Goal: Information Seeking & Learning: Learn about a topic

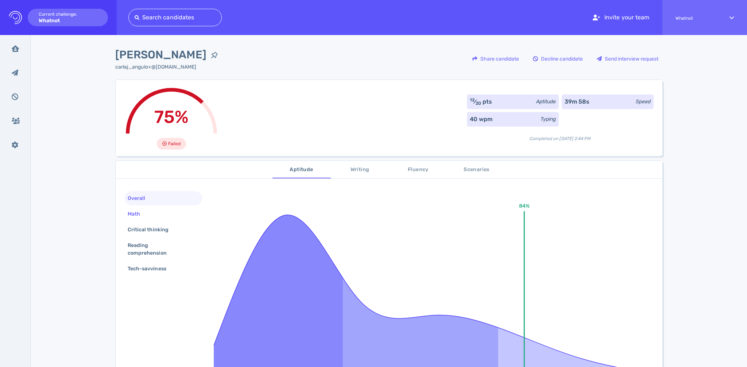
click at [137, 216] on div "Math" at bounding box center [137, 214] width 23 height 11
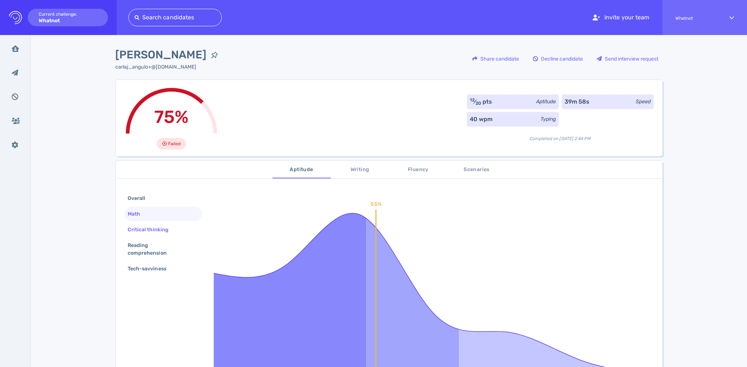
click at [139, 225] on div "Critical thinking" at bounding box center [151, 229] width 51 height 11
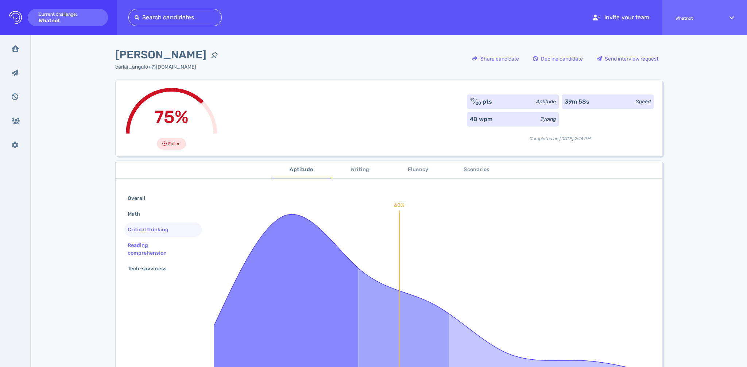
click at [145, 241] on div "Reading comprehension" at bounding box center [160, 249] width 68 height 18
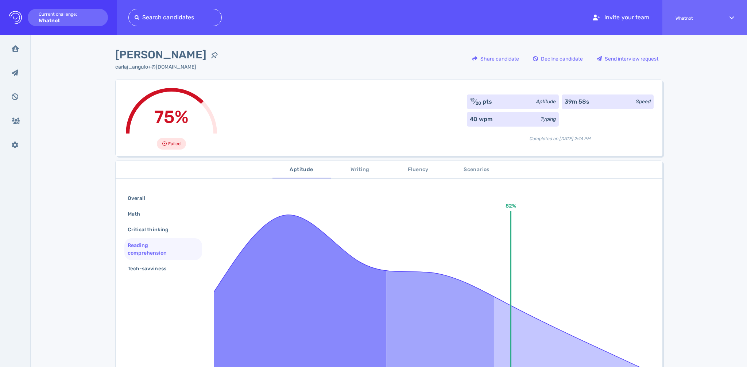
click at [142, 278] on div "Overall Math Critical thinking Reading comprehension Tech-savviness 82% Without…" at bounding box center [389, 317] width 547 height 271
click at [145, 269] on div "Tech-savviness" at bounding box center [150, 268] width 49 height 11
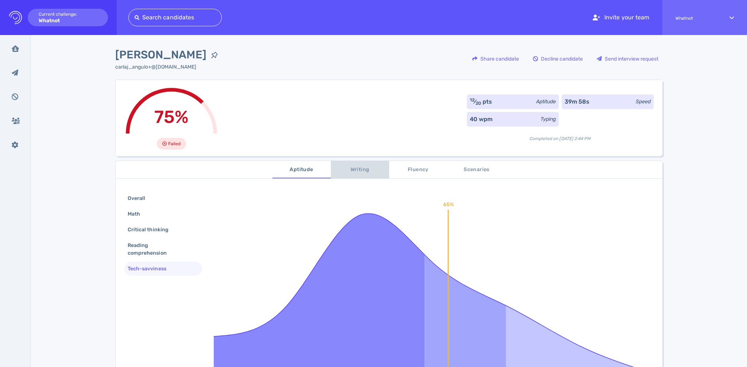
click at [350, 172] on span "Writing" at bounding box center [360, 169] width 50 height 9
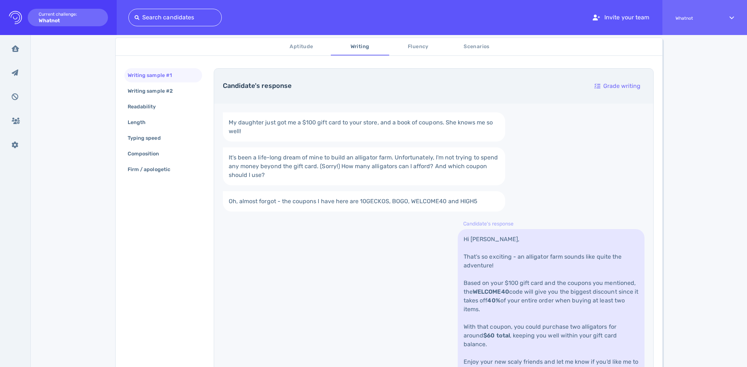
scroll to position [144, 0]
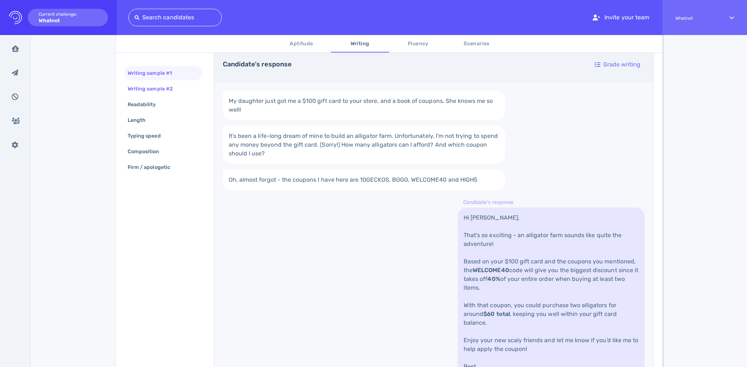
click at [159, 93] on div "Writing sample #2" at bounding box center [153, 89] width 55 height 11
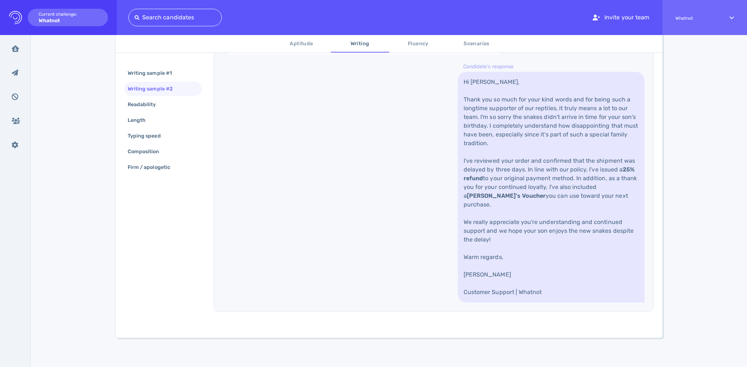
scroll to position [315, 0]
click at [142, 105] on div "Readability" at bounding box center [145, 104] width 39 height 11
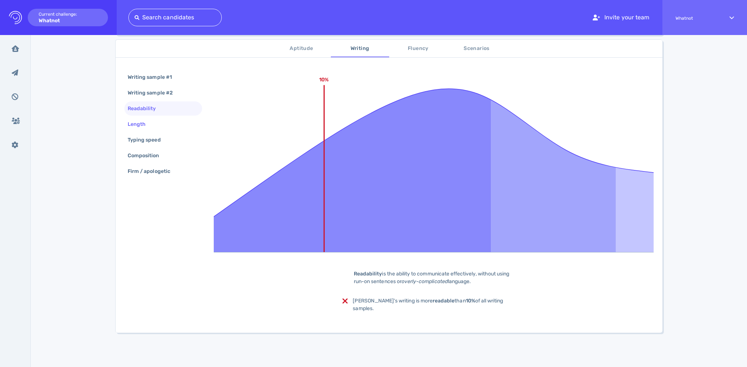
click at [148, 123] on div "Length" at bounding box center [140, 124] width 28 height 11
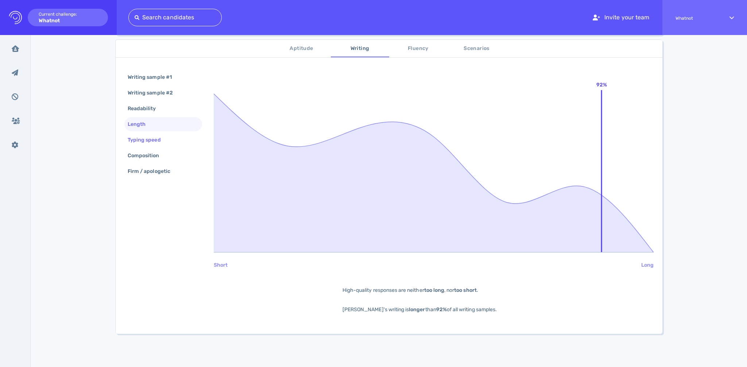
click at [146, 139] on div "Typing speed" at bounding box center [147, 140] width 43 height 11
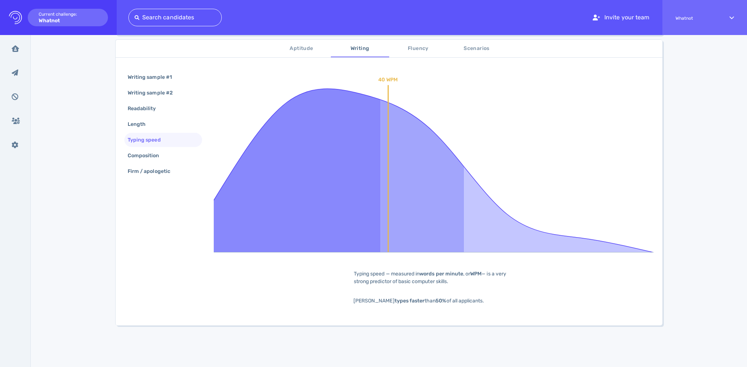
click at [150, 163] on div "Writing sample #1 Writing sample #2 Readability Length Typing speed Composition…" at bounding box center [163, 125] width 78 height 110
click at [148, 159] on div "Composition" at bounding box center [147, 155] width 42 height 11
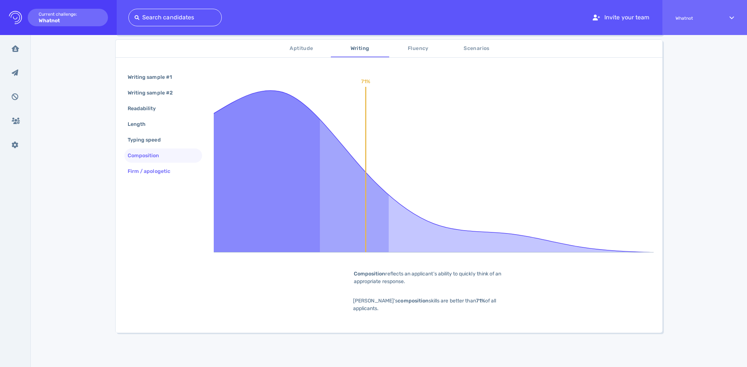
click at [145, 172] on div "Firm / apologetic" at bounding box center [152, 171] width 53 height 11
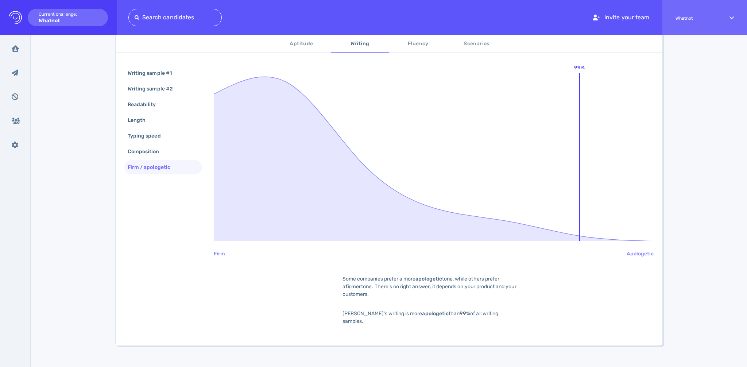
click at [403, 48] on span "Fluency" at bounding box center [418, 43] width 50 height 9
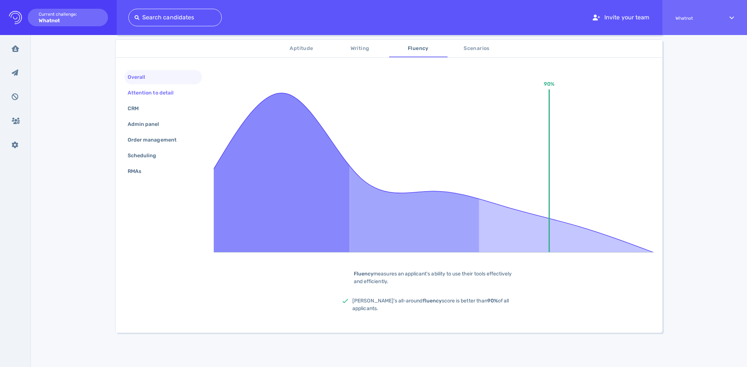
click at [155, 93] on div "Attention to detail" at bounding box center [154, 93] width 56 height 11
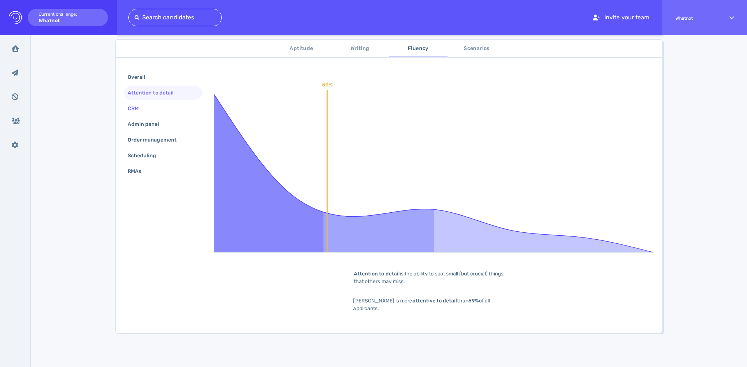
click at [144, 106] on div "CRM" at bounding box center [136, 108] width 21 height 11
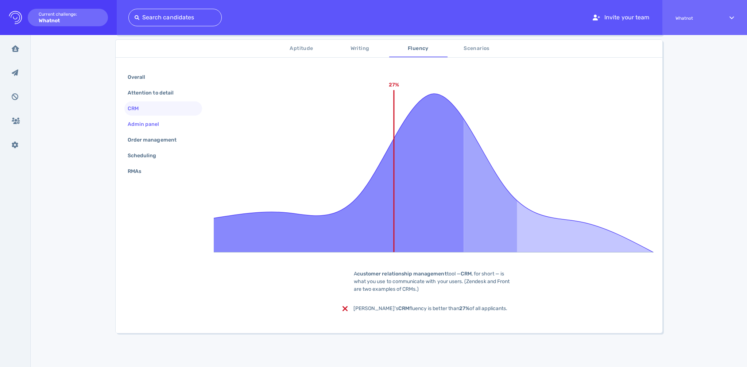
click at [146, 127] on div "Admin panel" at bounding box center [147, 124] width 42 height 11
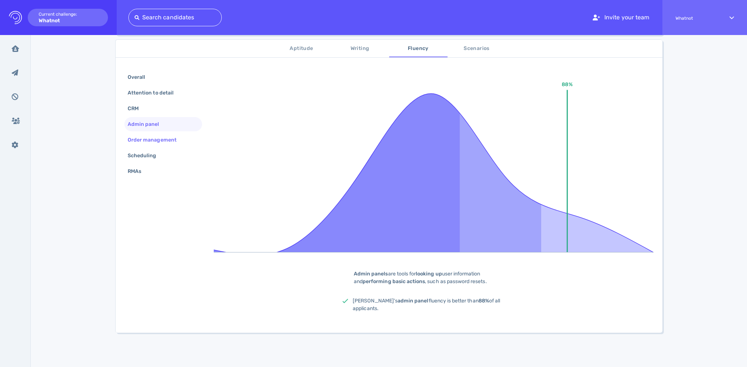
click at [148, 143] on div "Order management" at bounding box center [155, 140] width 59 height 11
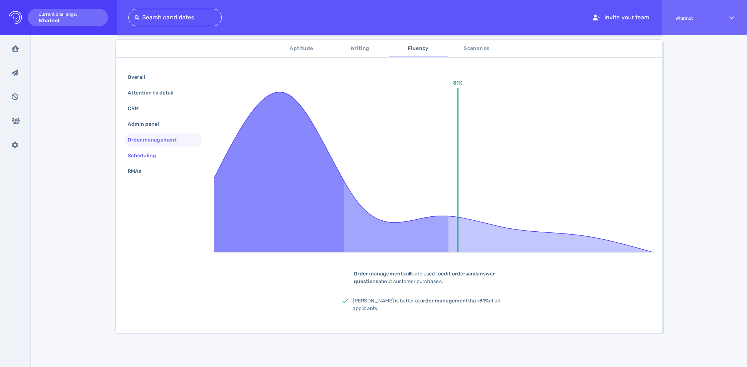
click at [145, 152] on div "Scheduling" at bounding box center [145, 155] width 39 height 11
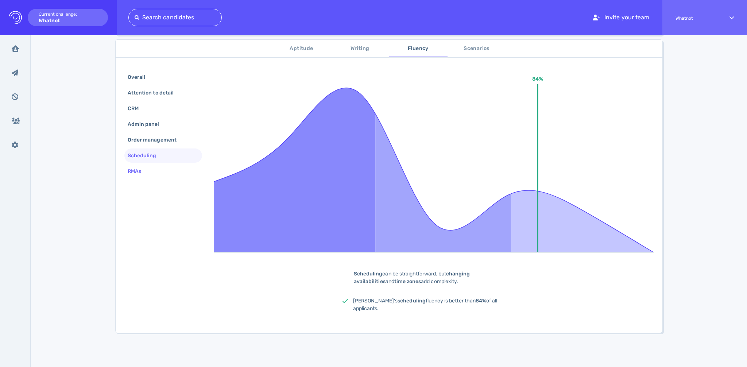
click at [139, 168] on div "RMAs" at bounding box center [138, 171] width 24 height 11
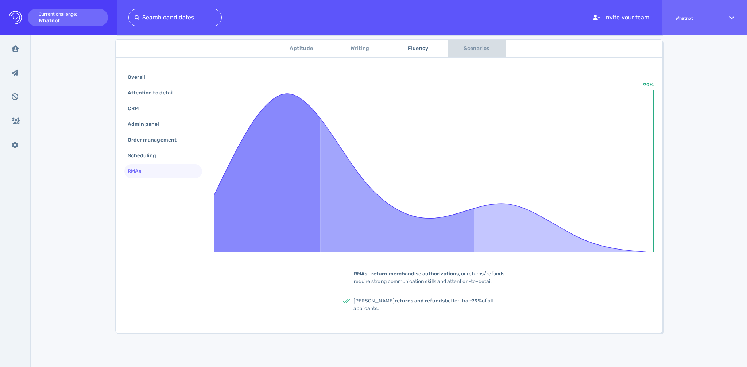
click at [457, 53] on button "Scenarios" at bounding box center [476, 49] width 58 height 18
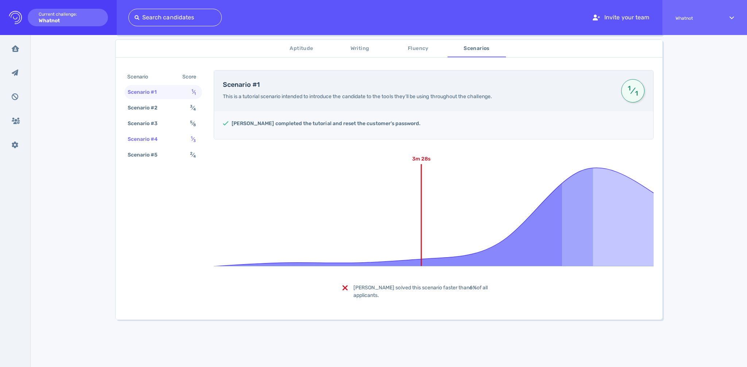
click at [151, 139] on div "Scenario #4" at bounding box center [146, 139] width 40 height 11
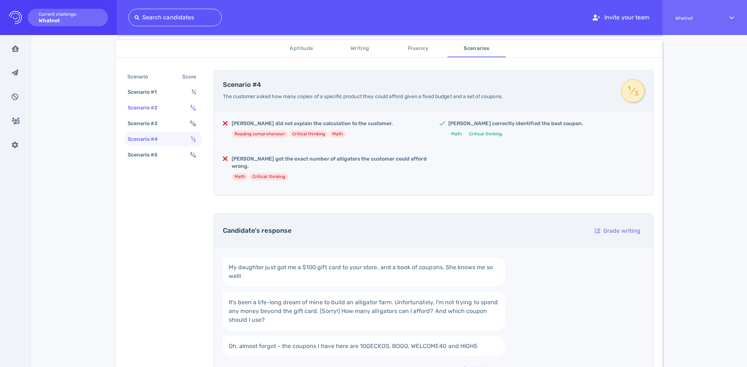
click at [164, 110] on div "Scenario #2" at bounding box center [146, 107] width 40 height 11
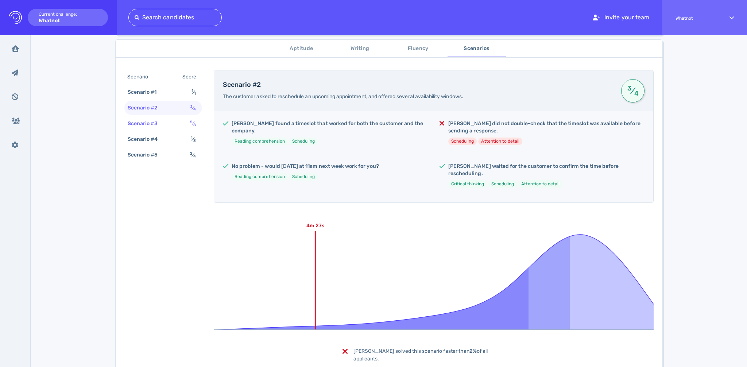
click at [166, 124] on div "Scenario #3 5 ⁄ 8" at bounding box center [163, 123] width 78 height 14
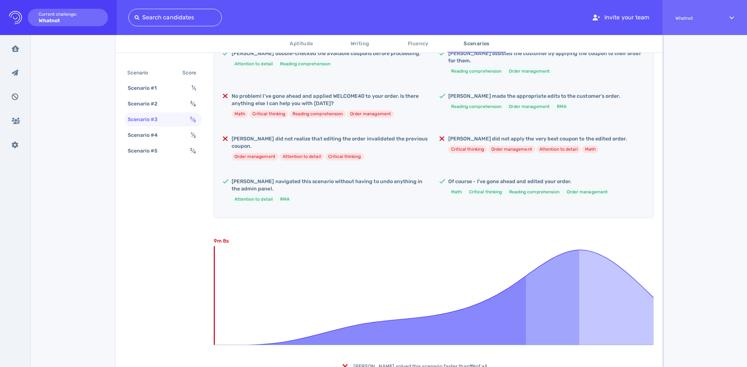
scroll to position [230, 0]
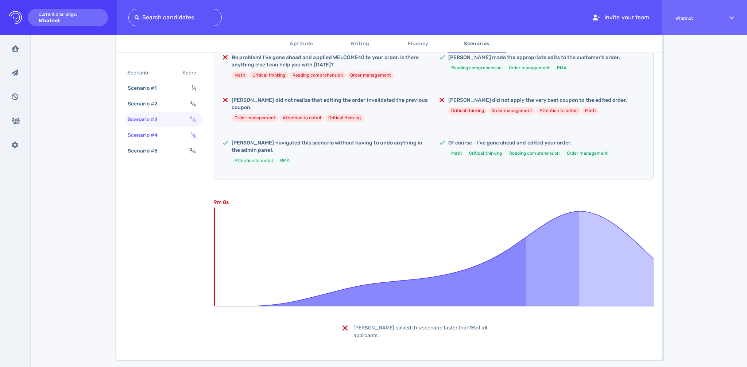
click at [168, 132] on div "Scenario #4 1 ⁄ 3" at bounding box center [163, 135] width 78 height 14
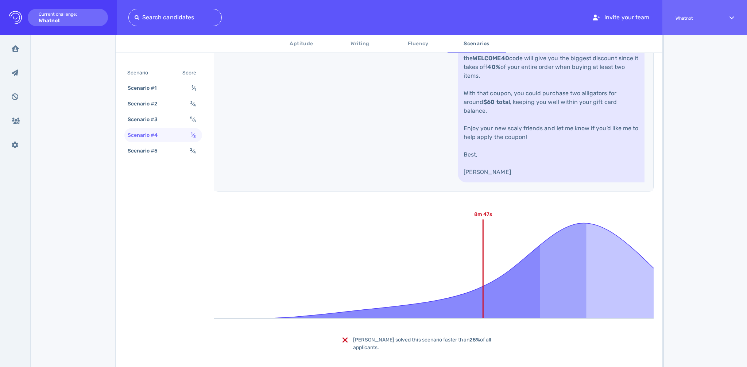
scroll to position [510, 0]
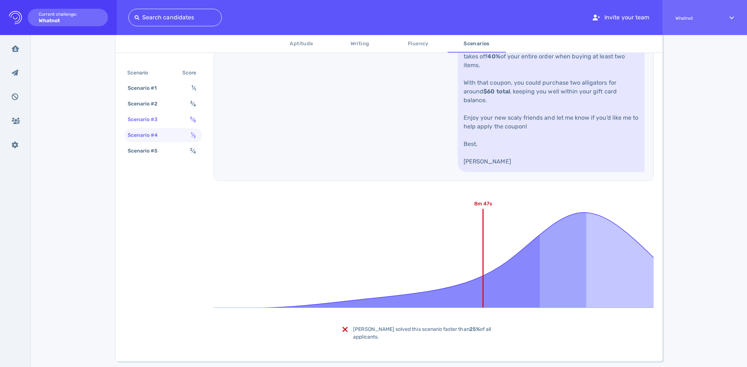
click at [151, 123] on div "Scenario #3" at bounding box center [146, 119] width 40 height 11
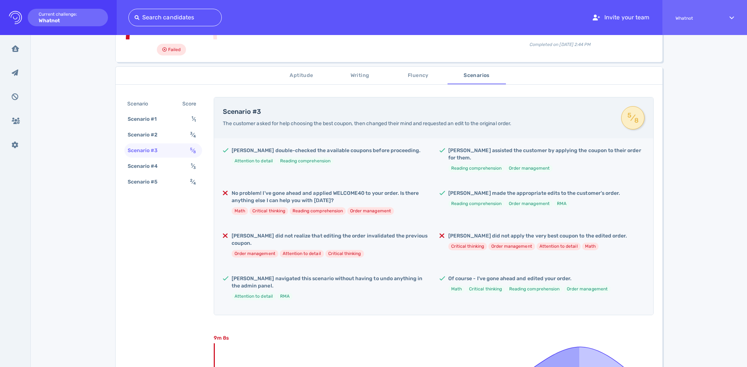
scroll to position [99, 0]
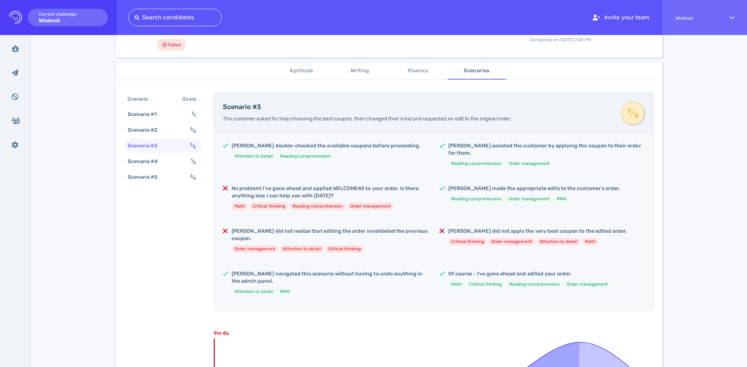
click at [412, 69] on span "Fluency" at bounding box center [418, 70] width 50 height 9
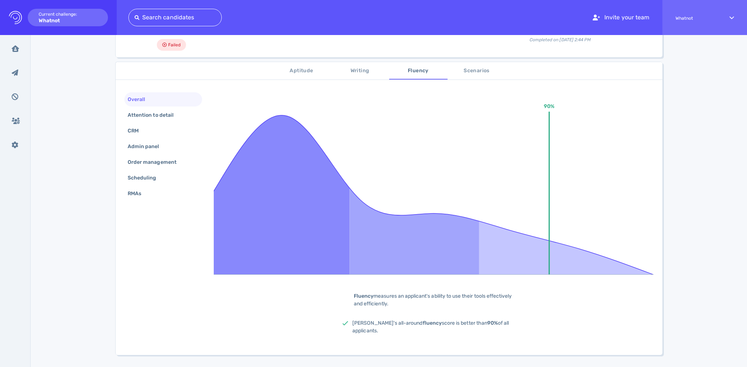
click at [294, 70] on span "Aptitude" at bounding box center [302, 70] width 50 height 9
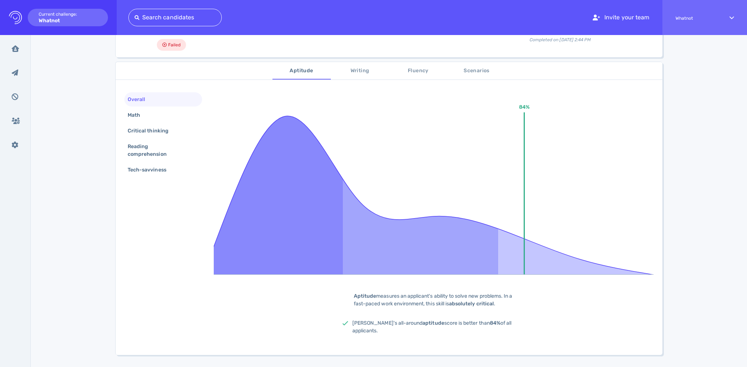
click at [483, 79] on button "Scenarios" at bounding box center [476, 71] width 58 height 18
